Goal: Go to known website: Access a specific website the user already knows

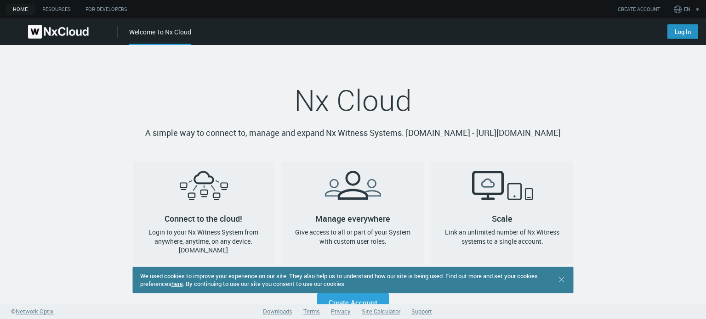
click at [686, 31] on link "Log In" at bounding box center [682, 31] width 31 height 15
